Goal: Transaction & Acquisition: Purchase product/service

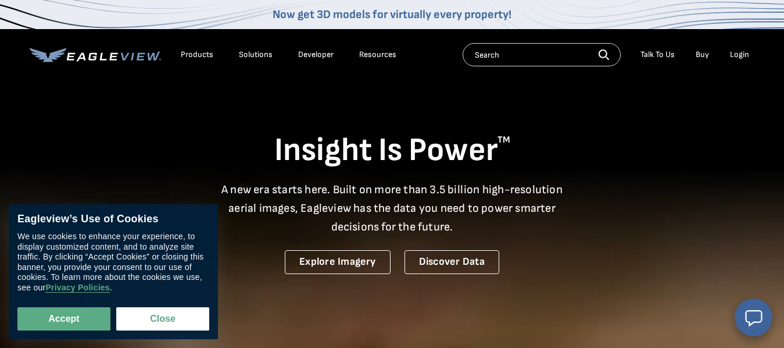
click at [737, 54] on div "Login" at bounding box center [739, 54] width 19 height 10
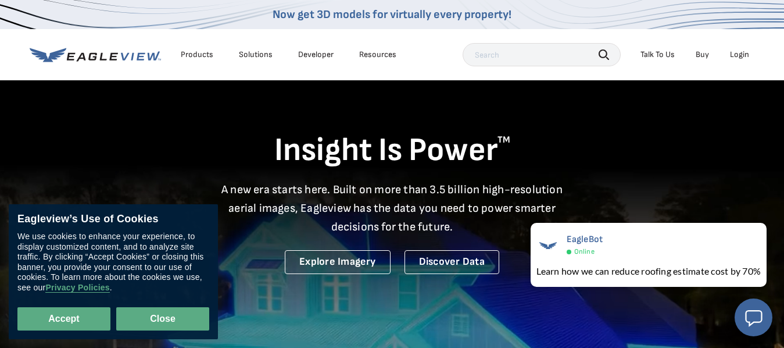
click at [169, 324] on button "Close" at bounding box center [162, 318] width 93 height 23
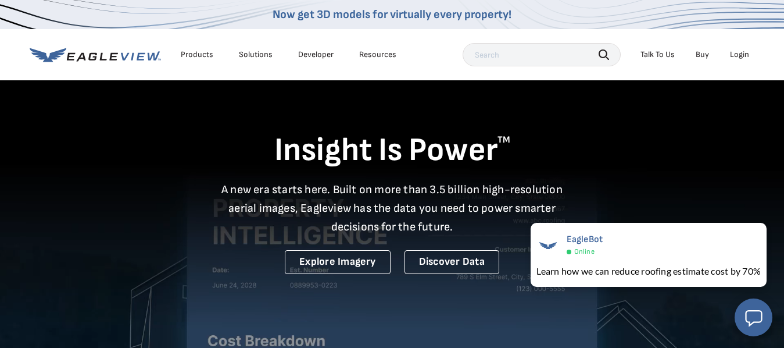
click at [741, 57] on div "Login" at bounding box center [739, 54] width 19 height 10
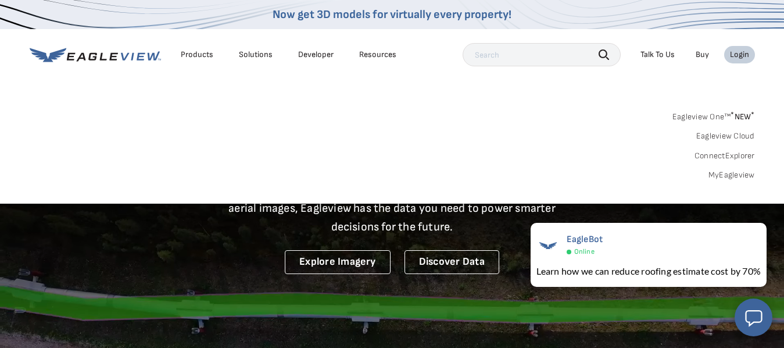
click at [195, 52] on div "Products" at bounding box center [197, 54] width 33 height 10
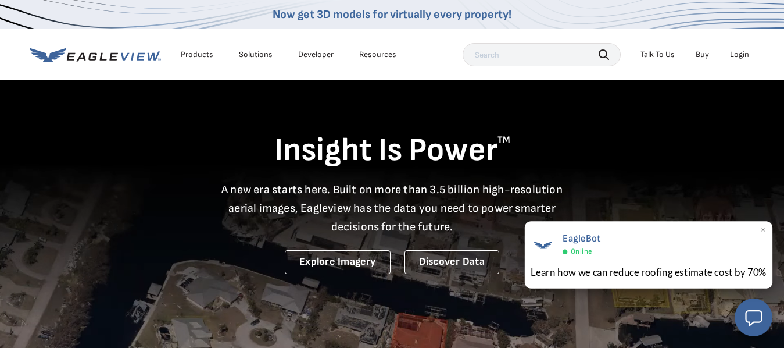
click at [629, 258] on div "EagleBot Online Learn how we can reduce roofing estimate cost by 70% ×" at bounding box center [649, 254] width 248 height 67
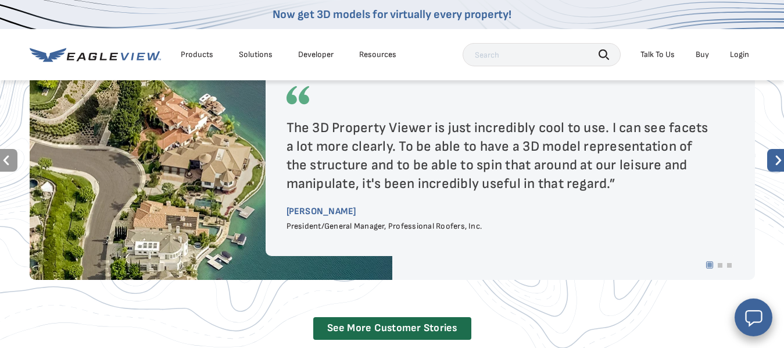
scroll to position [2116, 0]
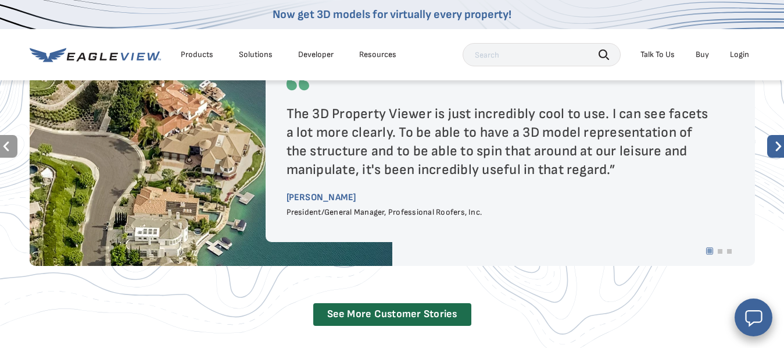
click at [738, 55] on div "Login" at bounding box center [739, 54] width 19 height 10
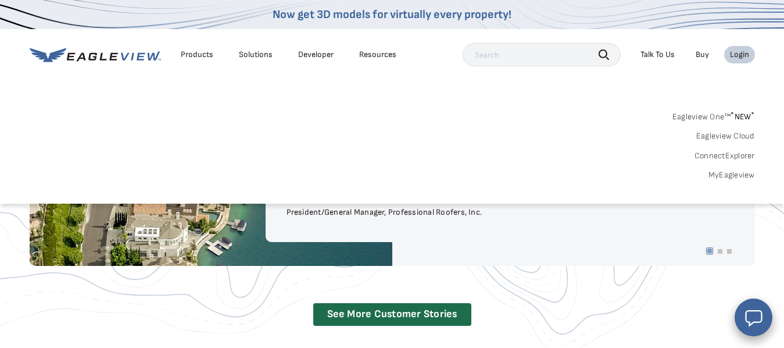
click at [743, 116] on span "* NEW *" at bounding box center [743, 117] width 24 height 10
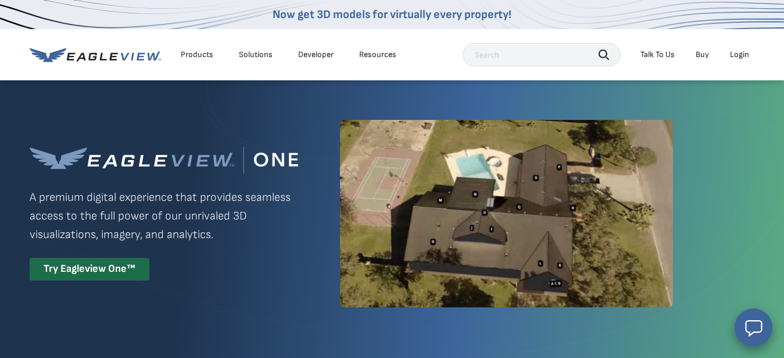
click at [737, 56] on div "Login" at bounding box center [739, 54] width 19 height 10
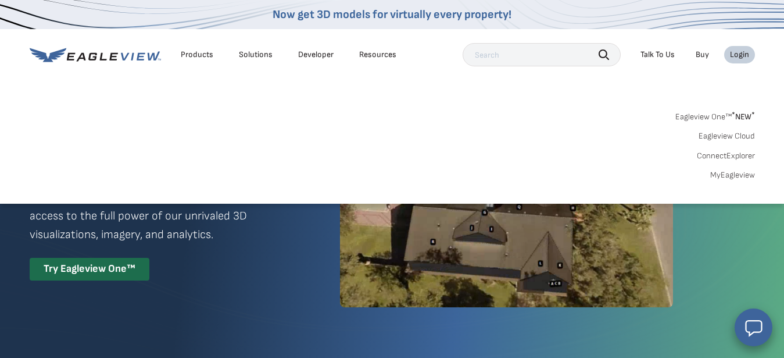
click at [737, 56] on div "Login" at bounding box center [739, 54] width 19 height 10
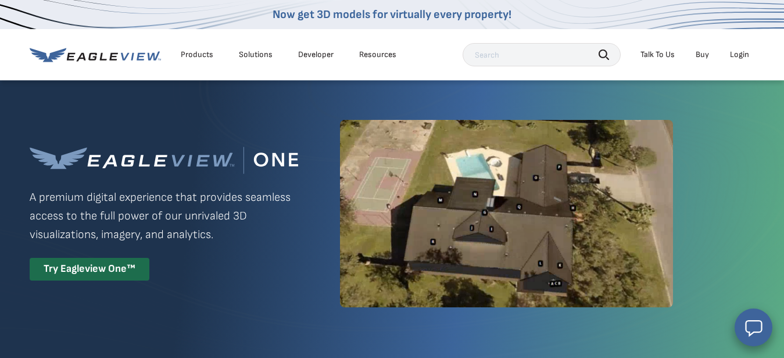
click at [737, 56] on div "Login" at bounding box center [739, 54] width 19 height 10
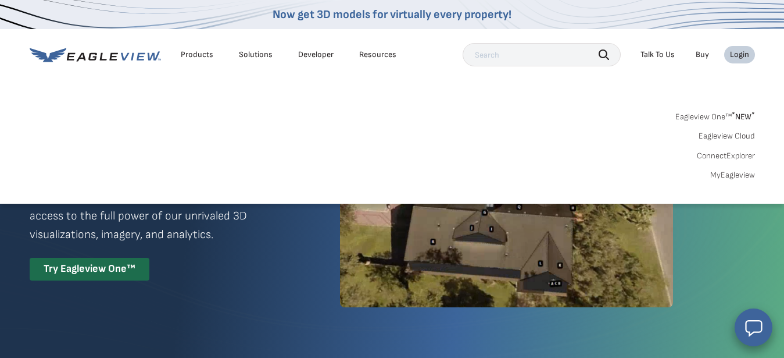
click at [733, 174] on link "MyEagleview" at bounding box center [733, 175] width 45 height 10
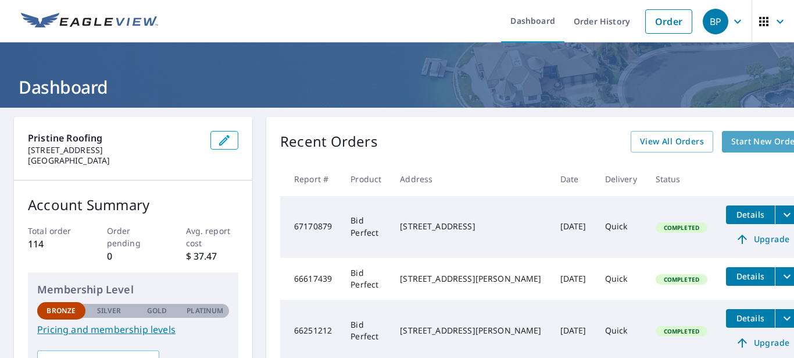
click at [732, 144] on span "Start New Order" at bounding box center [765, 141] width 67 height 15
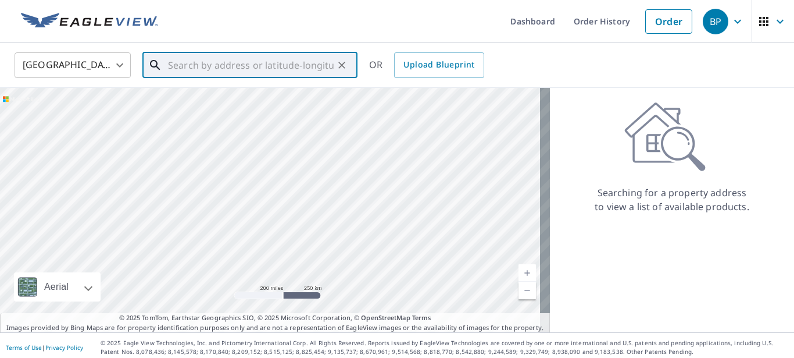
click at [273, 63] on input "text" at bounding box center [251, 65] width 166 height 33
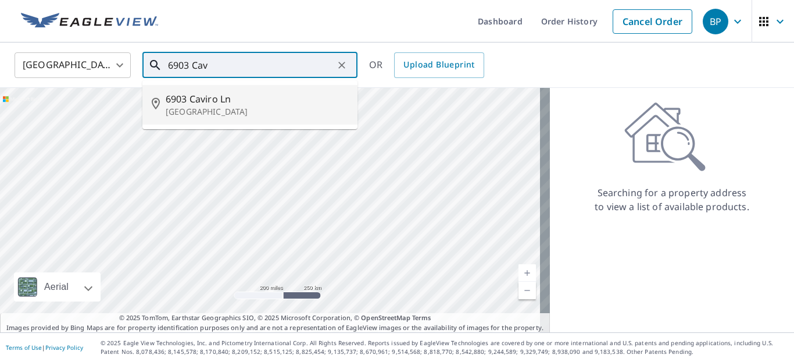
click at [200, 106] on p "Boynton Beach, FL 33437" at bounding box center [257, 112] width 183 height 12
type input "6903 Caviro Ln Boynton Beach, FL 33437"
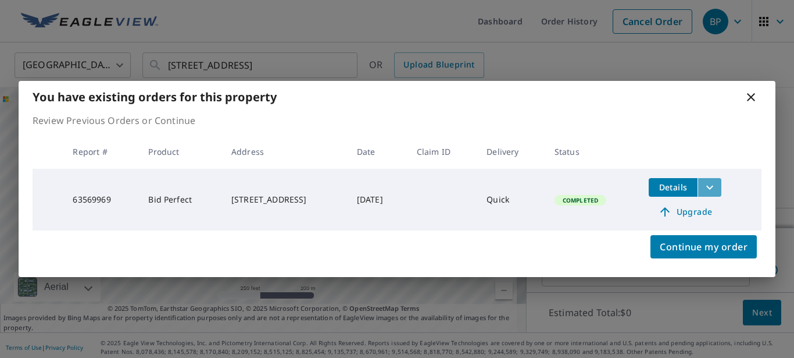
click at [717, 189] on icon "filesDropdownBtn-63569969" at bounding box center [710, 187] width 14 height 14
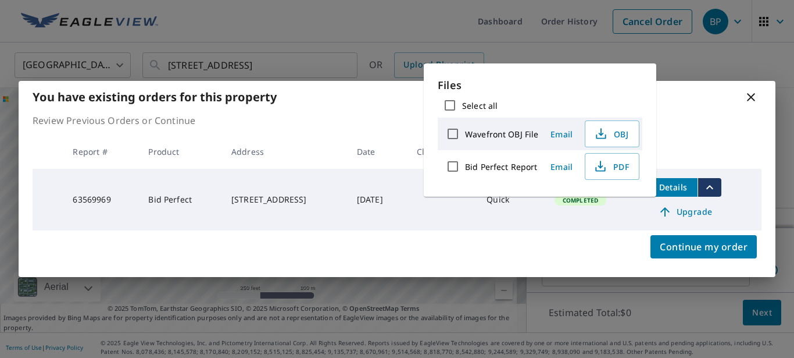
click at [559, 169] on span "Email" at bounding box center [562, 166] width 28 height 11
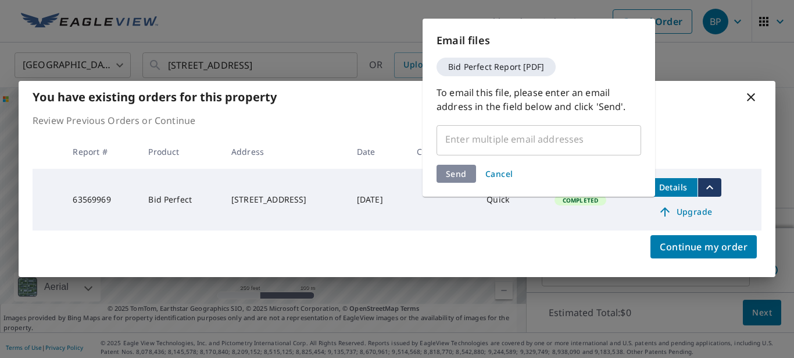
click at [486, 142] on input "text" at bounding box center [530, 139] width 177 height 22
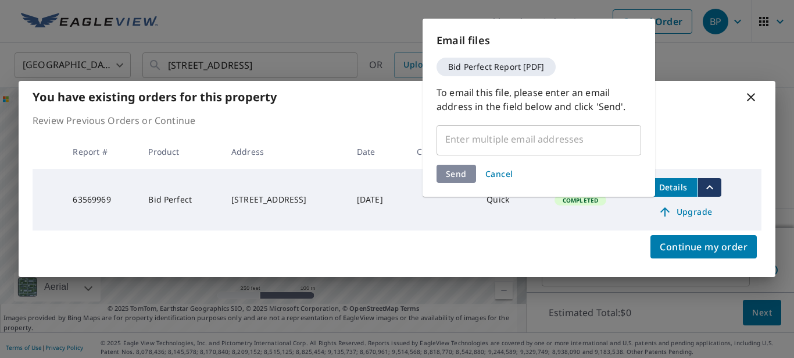
click at [486, 142] on input "text" at bounding box center [530, 139] width 177 height 22
click at [455, 140] on input "text" at bounding box center [530, 139] width 177 height 22
click at [457, 135] on input "text" at bounding box center [530, 139] width 177 height 22
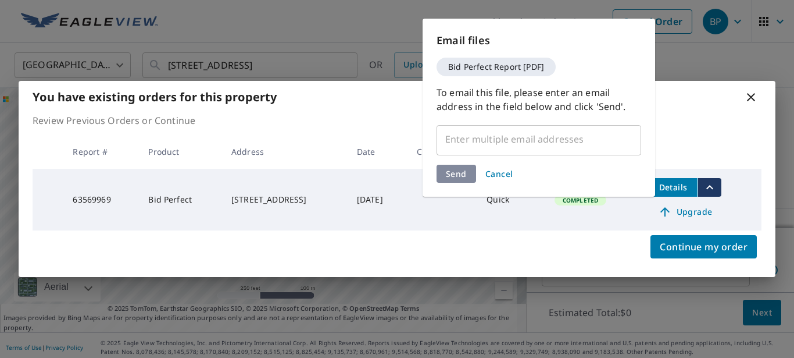
click at [457, 135] on input "text" at bounding box center [530, 139] width 177 height 22
click at [453, 177] on div "Send Cancel" at bounding box center [539, 174] width 205 height 18
click at [498, 176] on span "Cancel" at bounding box center [500, 173] width 28 height 11
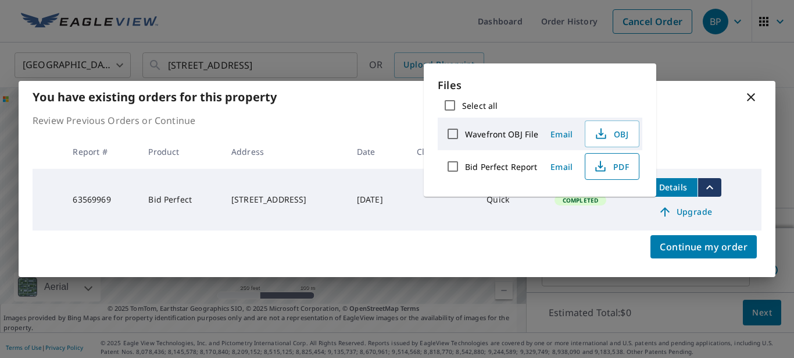
click at [606, 166] on icon "button" at bounding box center [601, 166] width 14 height 14
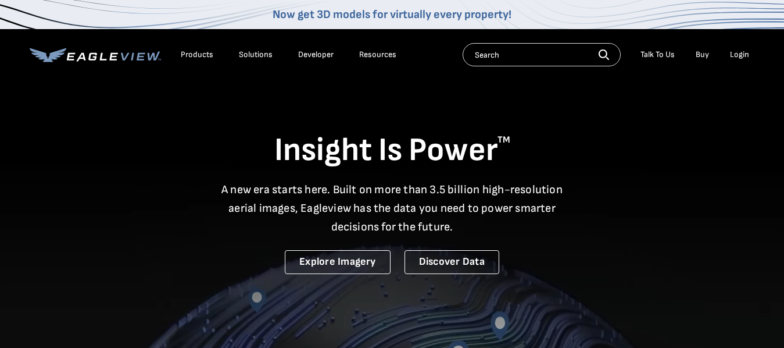
click at [740, 55] on div "Login" at bounding box center [739, 54] width 19 height 10
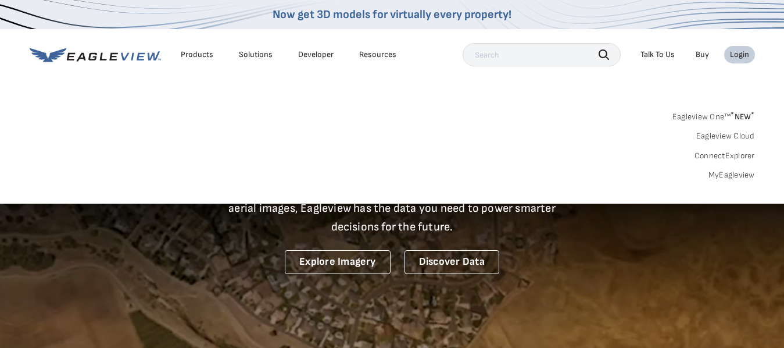
click at [730, 173] on link "MyEagleview" at bounding box center [732, 175] width 47 height 10
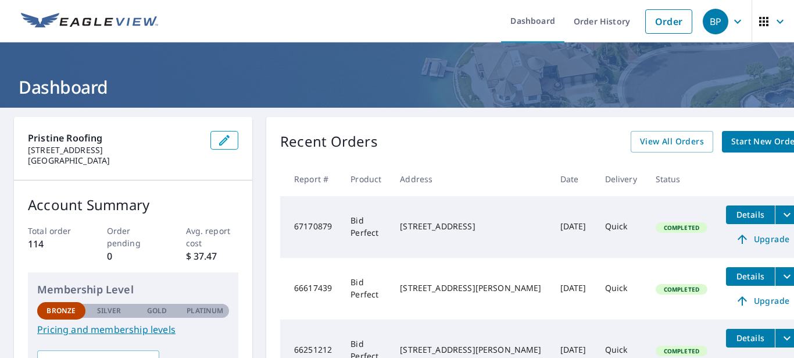
click at [298, 68] on header "Dashboard" at bounding box center [397, 74] width 794 height 65
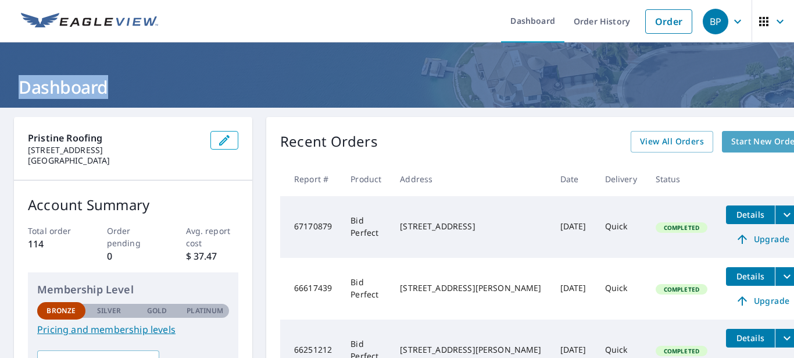
click at [732, 145] on span "Start New Order" at bounding box center [765, 141] width 67 height 15
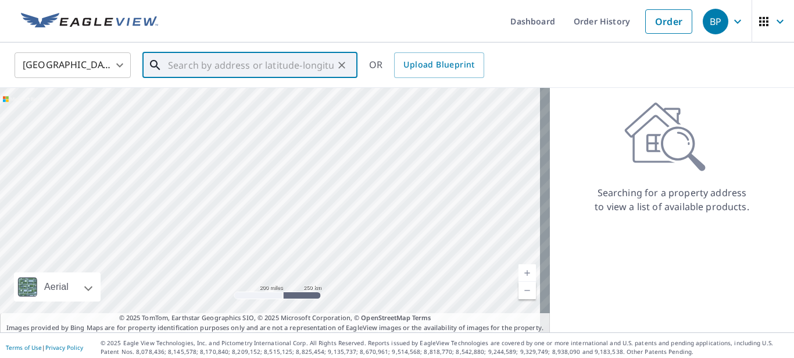
click at [262, 66] on input "text" at bounding box center [251, 65] width 166 height 33
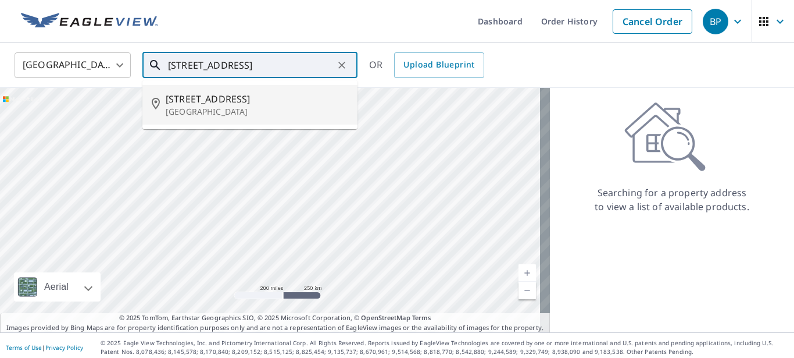
click at [207, 106] on p "[GEOGRAPHIC_DATA]" at bounding box center [257, 112] width 183 height 12
type input "[STREET_ADDRESS]"
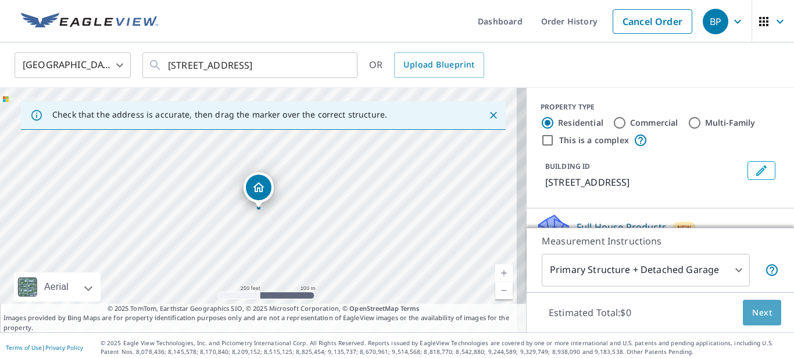
click at [752, 314] on span "Next" at bounding box center [762, 312] width 20 height 15
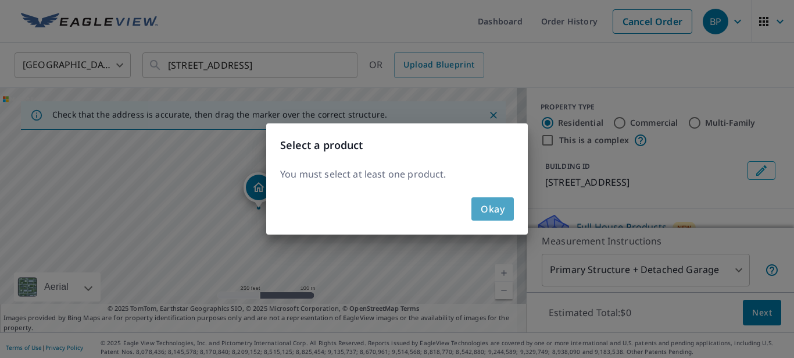
click at [477, 209] on button "Okay" at bounding box center [493, 208] width 42 height 23
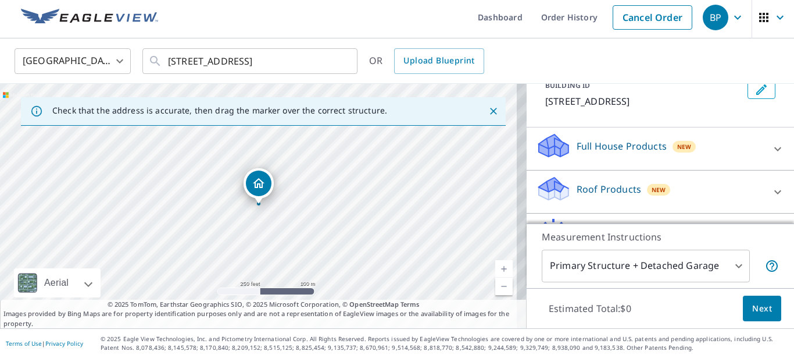
scroll to position [115, 0]
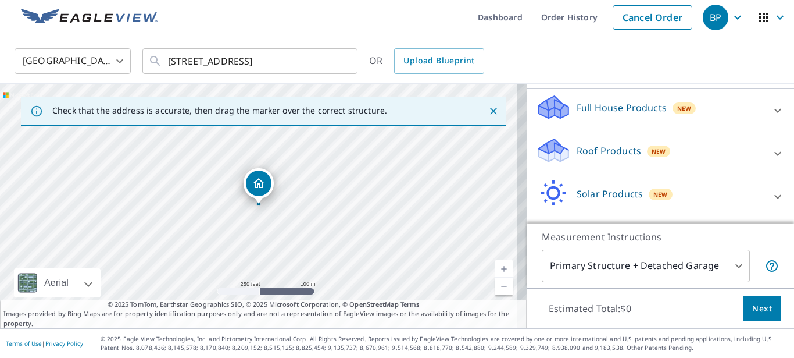
click at [597, 152] on p "Roof Products" at bounding box center [609, 151] width 65 height 14
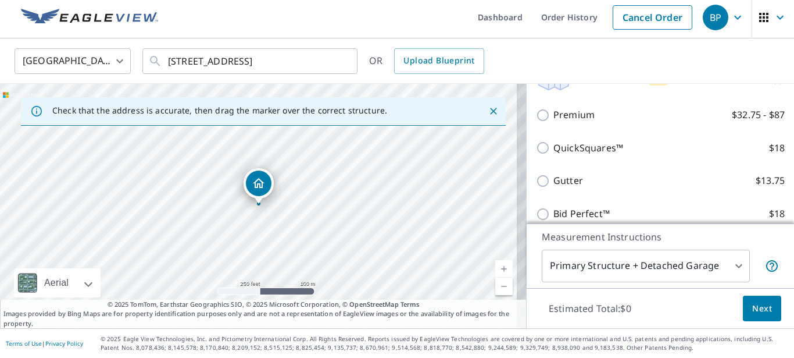
scroll to position [205, 0]
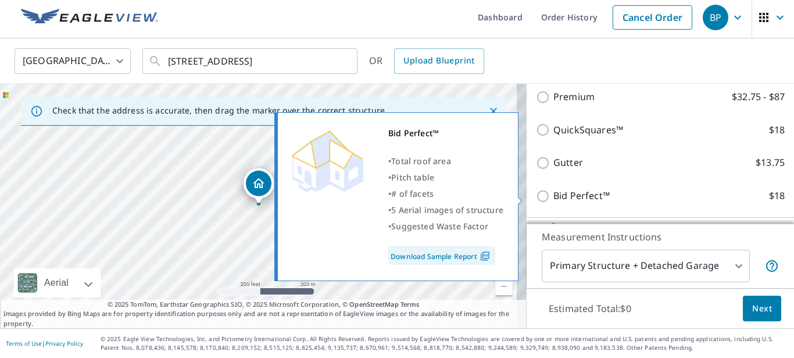
click at [565, 197] on p "Bid Perfect™" at bounding box center [582, 195] width 56 height 15
click at [554, 197] on input "Bid Perfect™ $18" at bounding box center [544, 196] width 17 height 14
checkbox input "true"
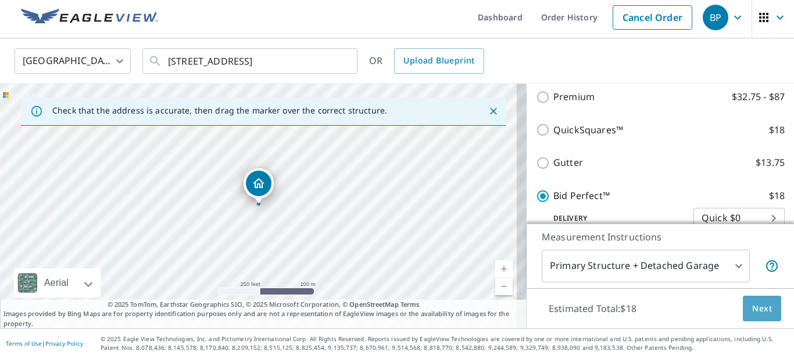
click at [755, 312] on span "Next" at bounding box center [762, 308] width 20 height 15
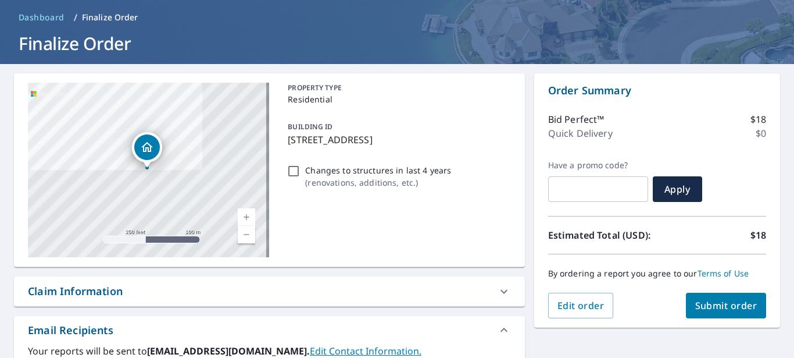
scroll to position [81, 0]
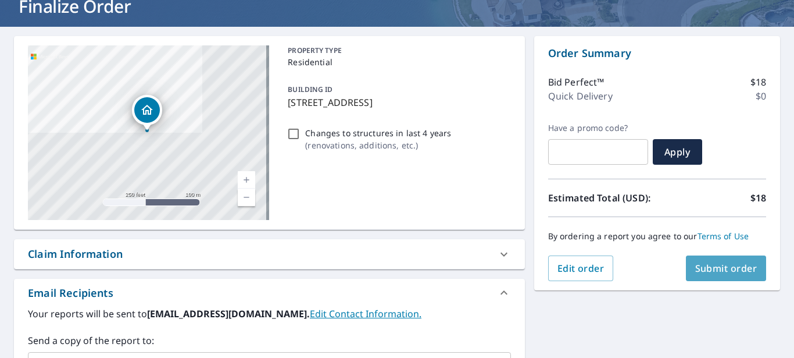
click at [714, 265] on span "Submit order" at bounding box center [726, 268] width 62 height 13
